Goal: Find contact information: Find contact information

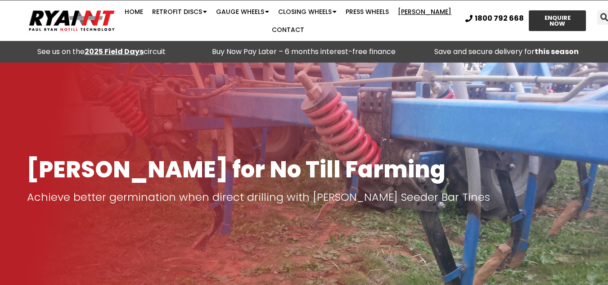
click at [422, 11] on link "[PERSON_NAME]" at bounding box center [424, 12] width 63 height 18
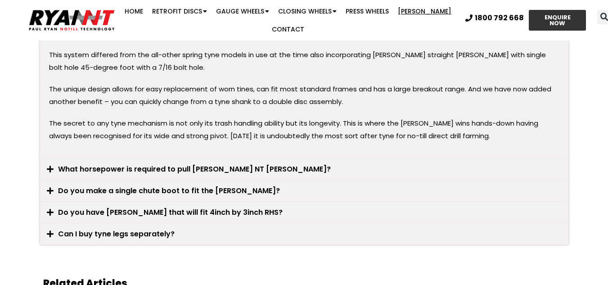
scroll to position [1619, 0]
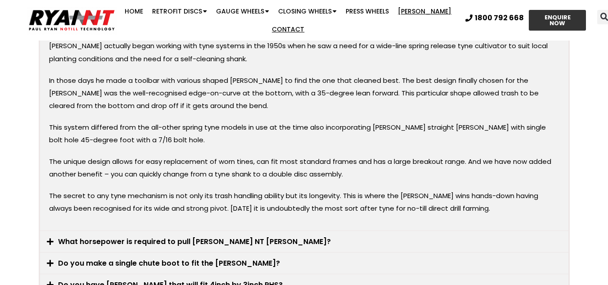
click at [290, 26] on link "Contact" at bounding box center [287, 29] width 41 height 18
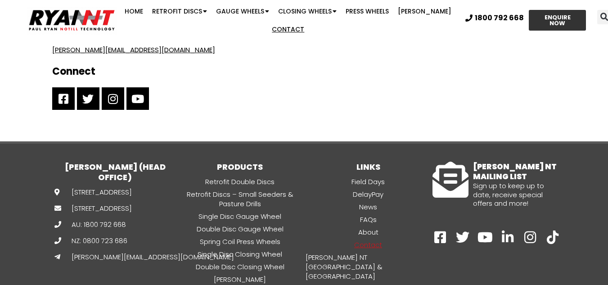
scroll to position [675, 0]
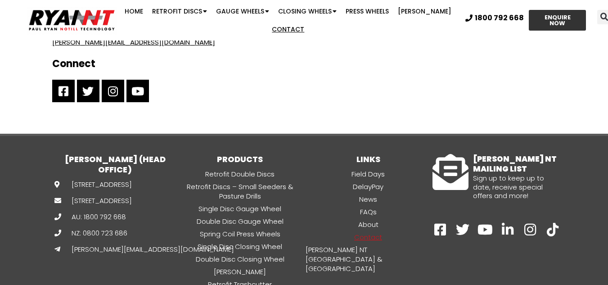
click at [121, 254] on span "[PERSON_NAME][EMAIL_ADDRESS][DOMAIN_NAME]" at bounding box center [151, 248] width 165 height 9
click at [109, 254] on span "[PERSON_NAME][EMAIL_ADDRESS][DOMAIN_NAME]" at bounding box center [151, 248] width 165 height 9
click at [133, 254] on span "[PERSON_NAME][EMAIL_ADDRESS][DOMAIN_NAME]" at bounding box center [151, 248] width 165 height 9
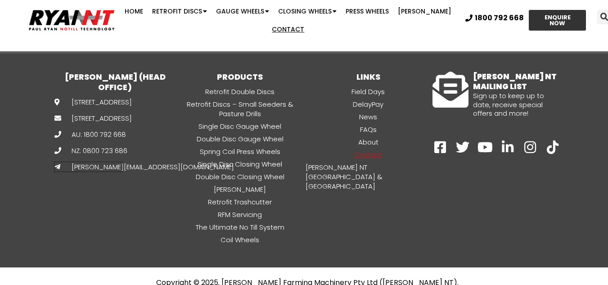
scroll to position [758, 0]
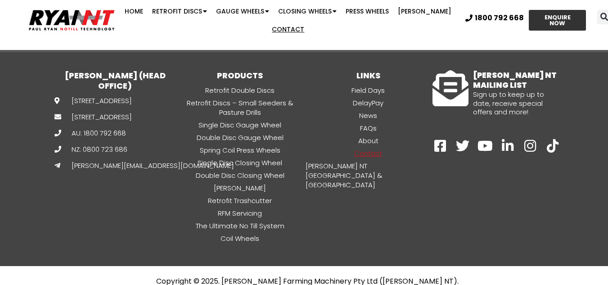
click at [102, 170] on span "[PERSON_NAME][EMAIL_ADDRESS][DOMAIN_NAME]" at bounding box center [151, 165] width 165 height 9
drag, startPoint x: 155, startPoint y: 176, endPoint x: 64, endPoint y: 185, distance: 91.3
click at [64, 185] on div "RYAN NT (HEAD OFFICE) 134 Golf Course Rd, Horsham VIC 3400 PO Box 505, Horsham …" at bounding box center [112, 155] width 128 height 178
copy link "[PERSON_NAME][EMAIL_ADDRESS][DOMAIN_NAME]"
click at [170, 187] on div "RYAN NT (HEAD OFFICE) 134 Golf Course Rd, Horsham VIC 3400 PO Box 505, Horsham …" at bounding box center [112, 155] width 128 height 178
